Goal: Check status: Check status

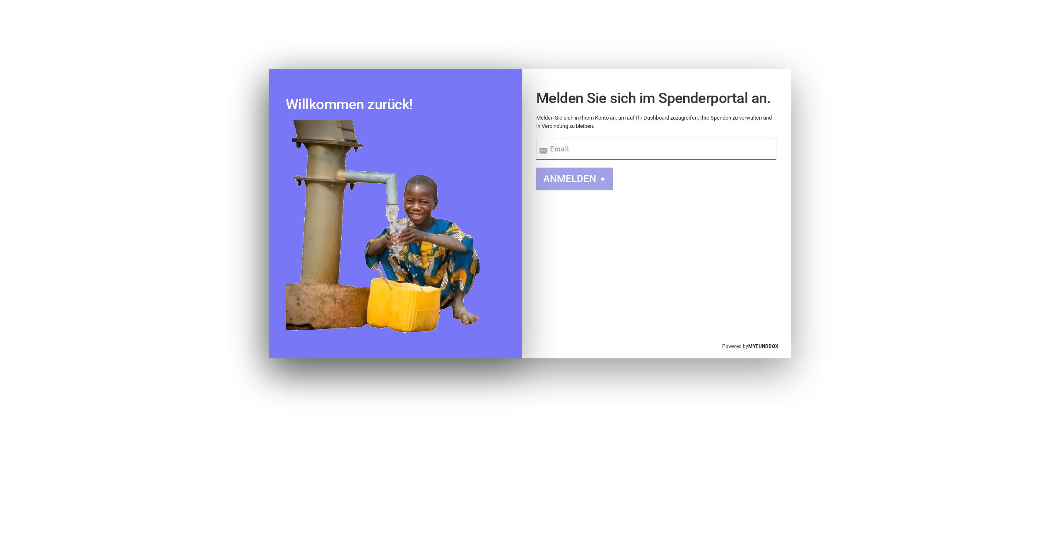
click at [591, 151] on input "text" at bounding box center [656, 149] width 240 height 21
type input "[EMAIL_ADDRESS][DOMAIN_NAME]"
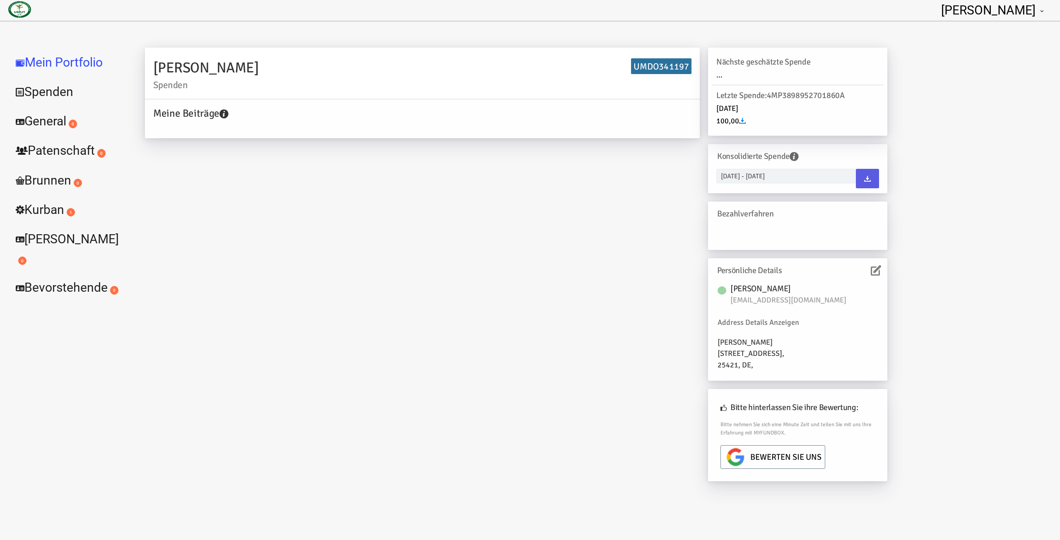
click at [56, 213] on link "Kurban 1" at bounding box center [70, 210] width 124 height 30
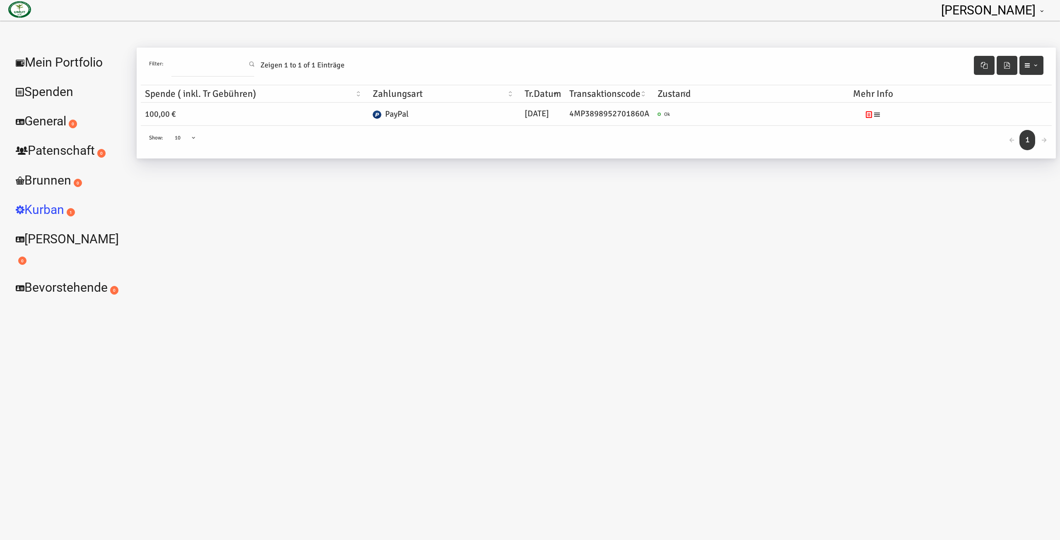
click at [880, 112] on icon at bounding box center [877, 114] width 7 height 7
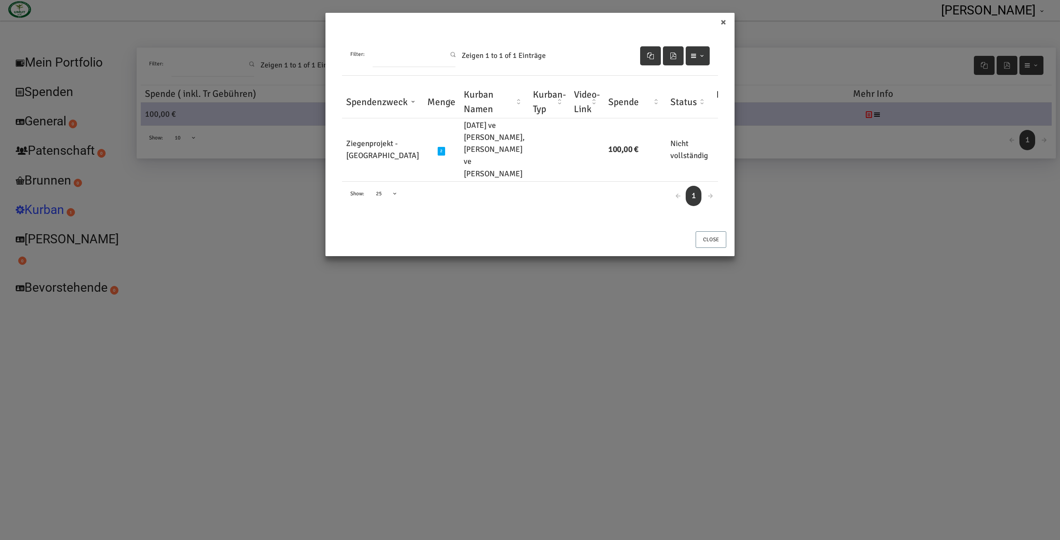
click at [712, 106] on th "Kurban Bilder" at bounding box center [731, 102] width 38 height 32
click at [712, 100] on th "Kurban Bilder" at bounding box center [731, 102] width 38 height 32
click at [712, 103] on th "Kurban Bilder" at bounding box center [731, 102] width 38 height 32
click at [712, 108] on th "Kurban Bilder" at bounding box center [731, 102] width 38 height 32
click at [438, 153] on span "2" at bounding box center [441, 151] width 7 height 8
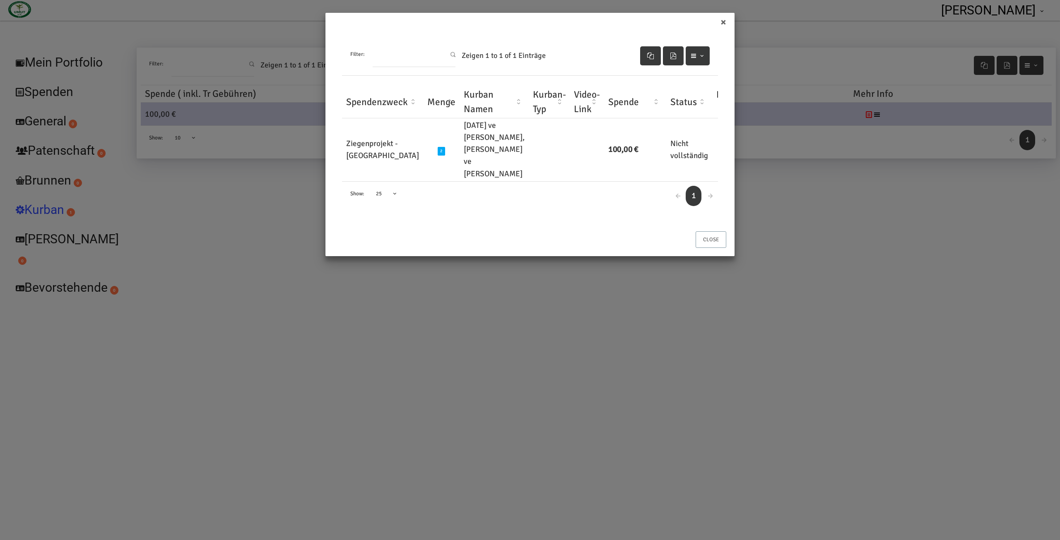
click at [701, 241] on button "Close" at bounding box center [711, 239] width 31 height 17
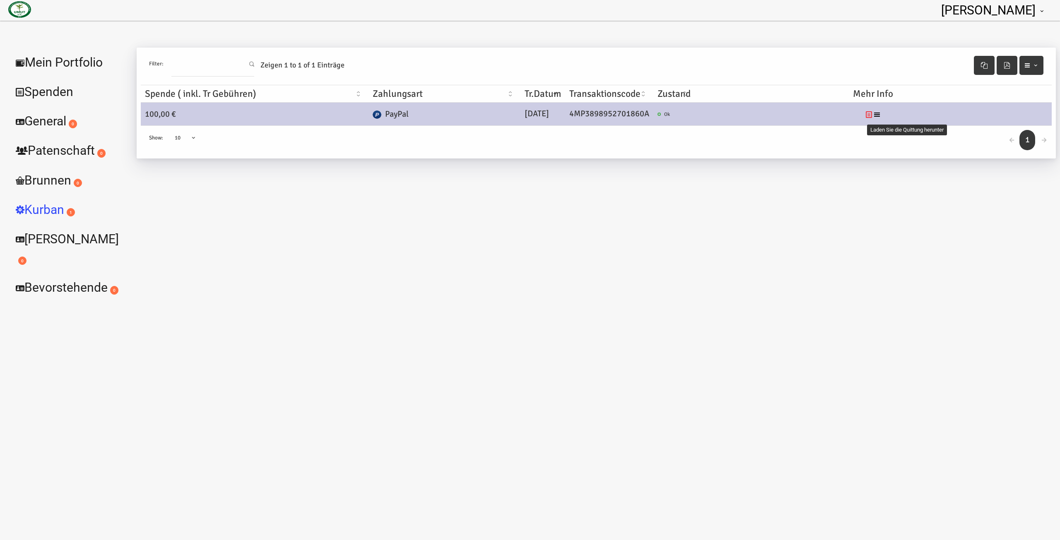
click at [868, 115] on icon at bounding box center [869, 114] width 7 height 7
